Goal: Task Accomplishment & Management: Use online tool/utility

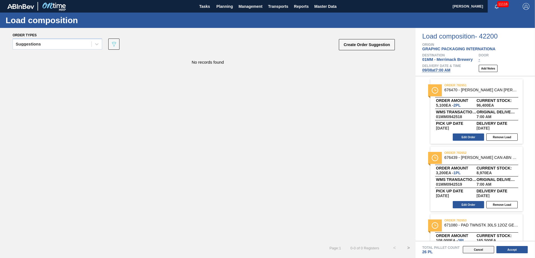
click at [479, 251] on button "Cancel" at bounding box center [478, 249] width 31 height 7
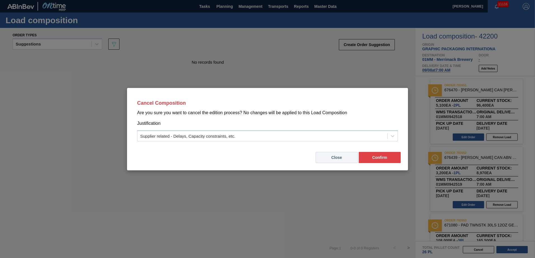
click at [336, 156] on button "Close" at bounding box center [336, 157] width 42 height 11
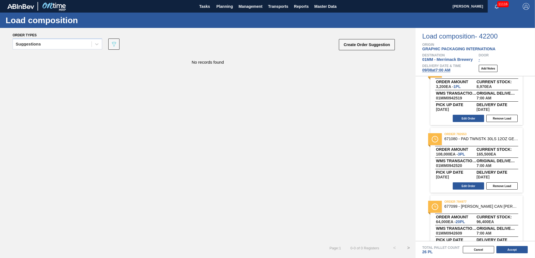
scroll to position [109, 0]
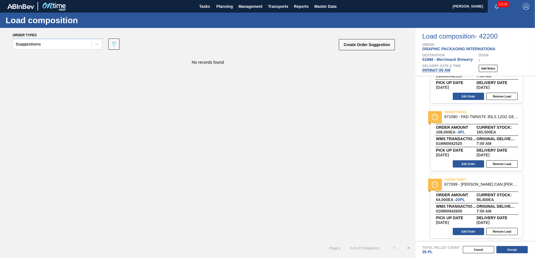
click at [509, 246] on div "Total Pallet Count 26 PL" at bounding box center [474, 248] width 119 height 13
click at [509, 247] on button "Accept" at bounding box center [511, 249] width 31 height 7
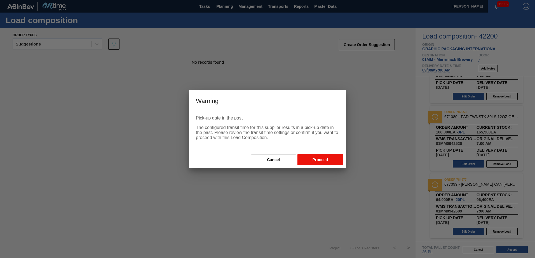
click at [317, 159] on button "Proceed" at bounding box center [320, 159] width 46 height 11
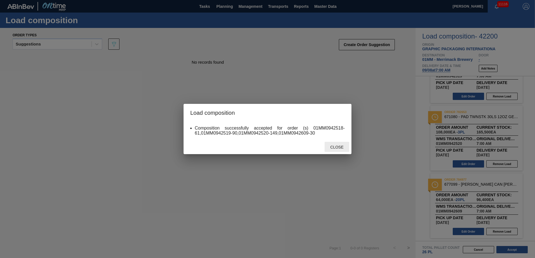
click at [335, 147] on span "Close" at bounding box center [337, 147] width 22 height 4
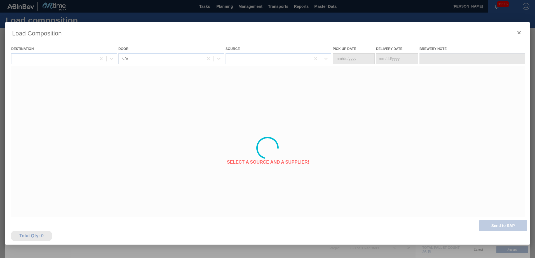
type Date "[DATE]"
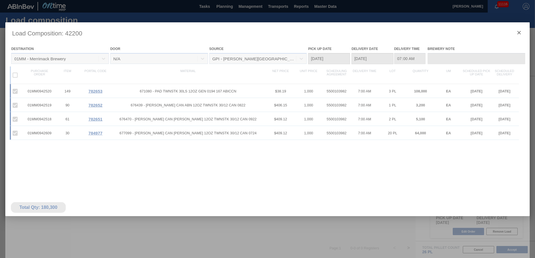
click at [520, 32] on div at bounding box center [267, 148] width 524 height 252
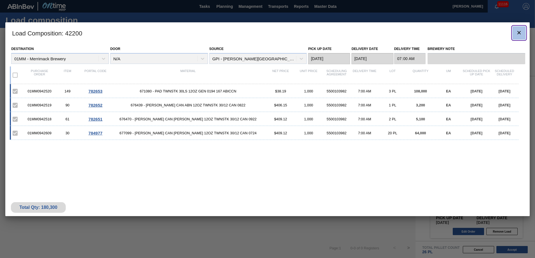
click at [518, 32] on icon "botão de ícone" at bounding box center [518, 32] width 3 height 3
